Goal: Task Accomplishment & Management: Use online tool/utility

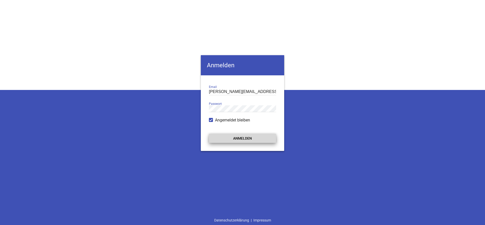
click at [245, 137] on button "Anmelden" at bounding box center [242, 138] width 67 height 9
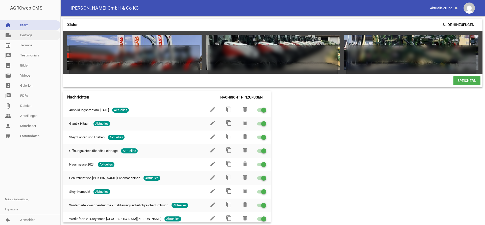
click at [47, 31] on link "note Beiträge" at bounding box center [30, 35] width 60 height 10
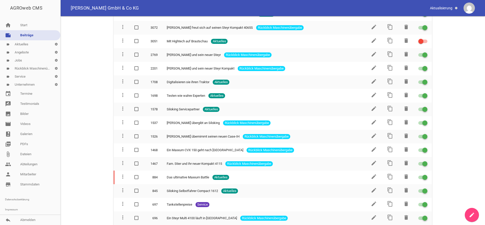
scroll to position [1236, 0]
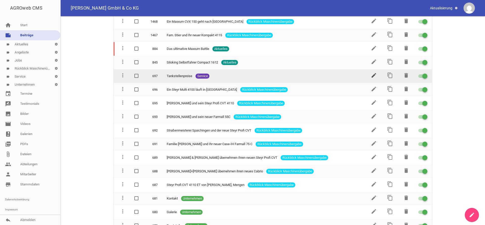
click at [374, 72] on icon "edit" at bounding box center [373, 75] width 6 height 6
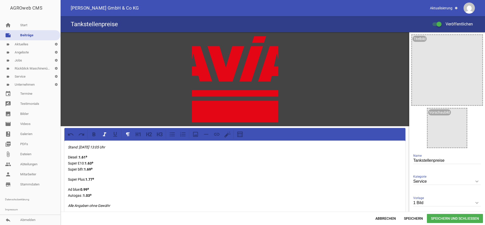
click at [82, 149] on em "Stand: [DATE] 13:05 Uhr" at bounding box center [86, 147] width 37 height 4
click at [88, 191] on strong "0.99⁹" at bounding box center [84, 190] width 9 height 4
click at [446, 216] on span "Speichern und Schließen" at bounding box center [454, 218] width 56 height 9
